Goal: Navigation & Orientation: Find specific page/section

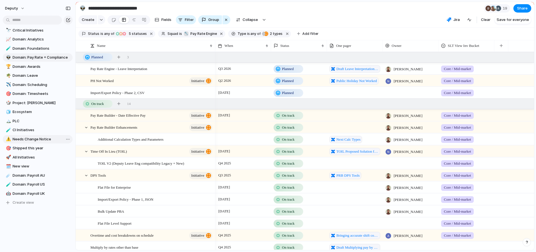
click at [36, 139] on span "Needs Change Notice" at bounding box center [42, 139] width 58 height 6
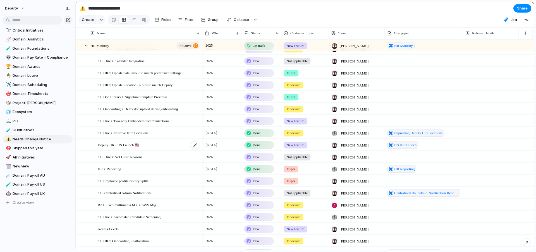
scroll to position [1012, 0]
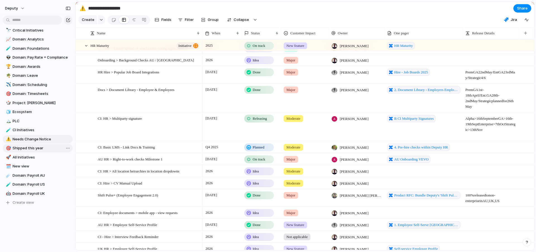
click at [38, 148] on span "Shipped this year" at bounding box center [42, 148] width 58 height 6
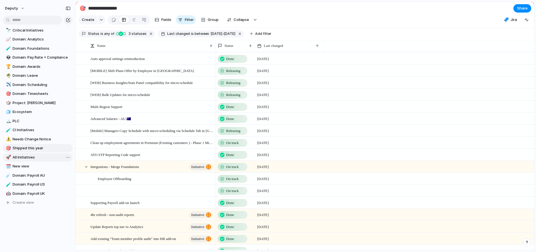
click at [30, 156] on span "All Initiatives" at bounding box center [42, 158] width 58 height 6
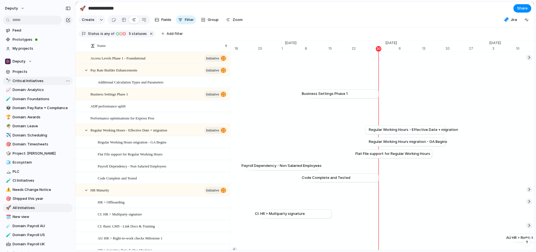
click at [35, 80] on span "Critical Initiatives" at bounding box center [42, 81] width 58 height 6
type input "**********"
